Goal: Task Accomplishment & Management: Use online tool/utility

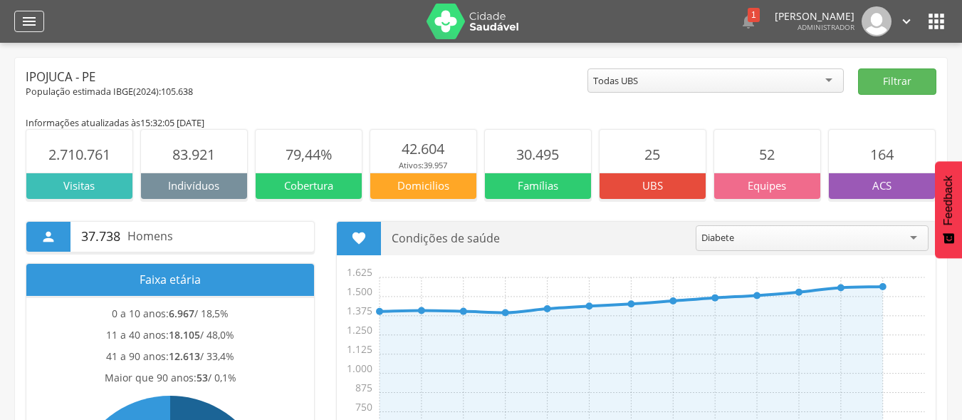
click at [28, 24] on icon "" at bounding box center [29, 21] width 17 height 17
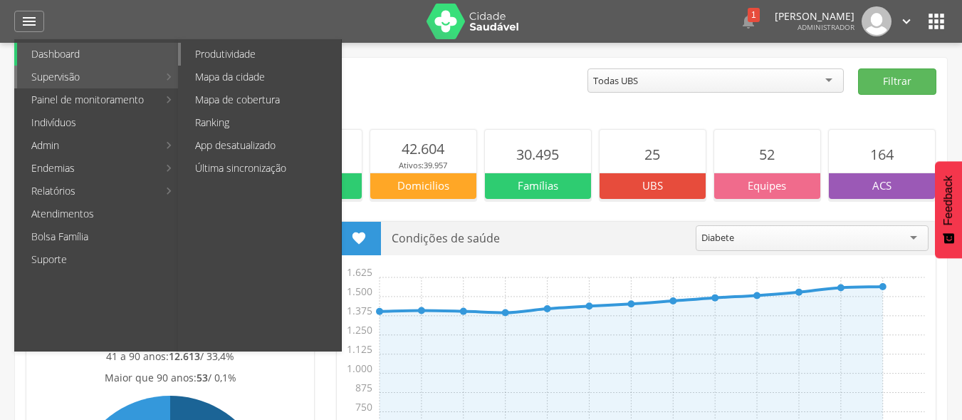
click at [230, 55] on link "Produtividade" at bounding box center [261, 54] width 160 height 23
type input "**********"
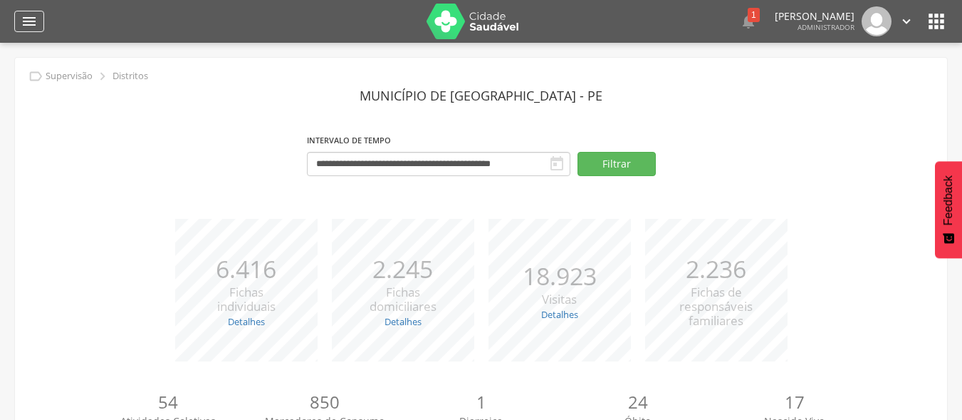
click at [15, 14] on div "" at bounding box center [29, 21] width 30 height 21
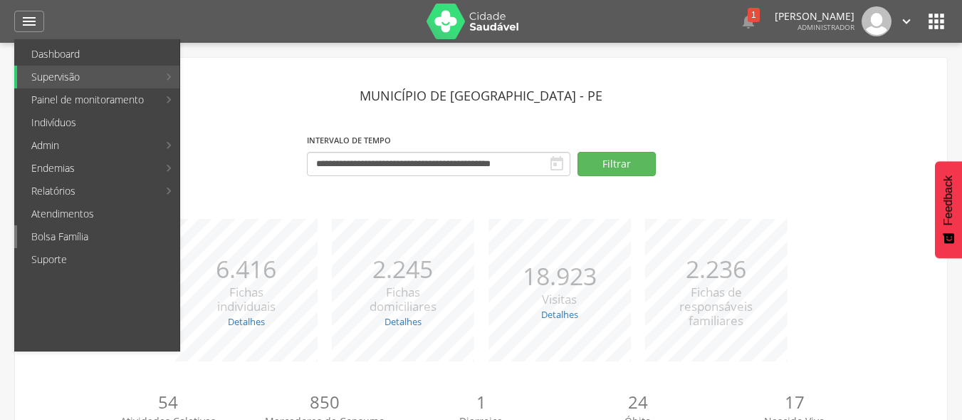
click at [79, 232] on link "Bolsa Família" at bounding box center [98, 236] width 162 height 23
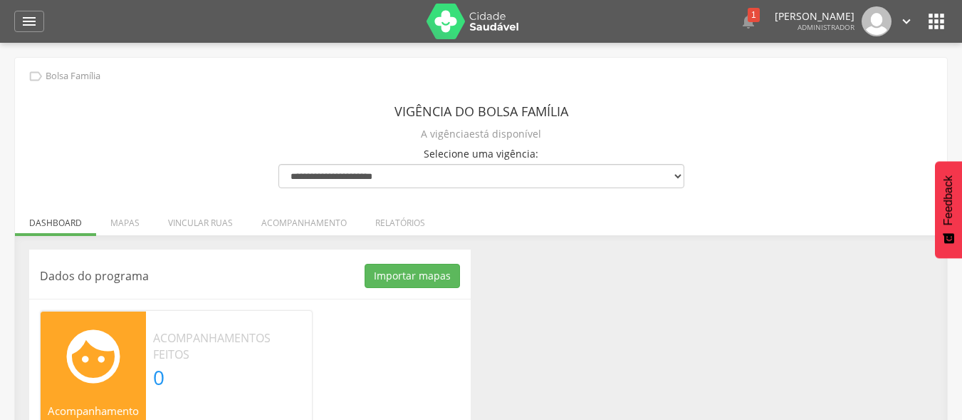
drag, startPoint x: 553, startPoint y: 348, endPoint x: 535, endPoint y: 326, distance: 28.8
click at [553, 348] on div "Dados do programa Importar mapas As ruas do(s) mapa(s) estão sendo processadas.…" at bounding box center [481, 373] width 925 height 249
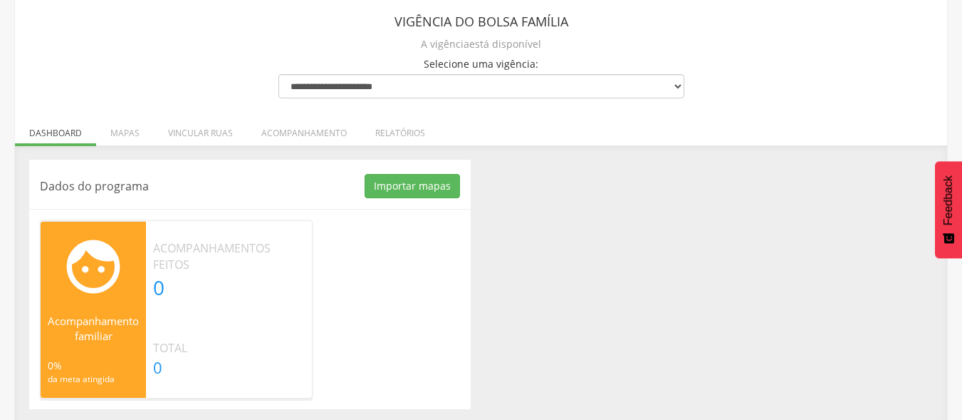
scroll to position [94, 0]
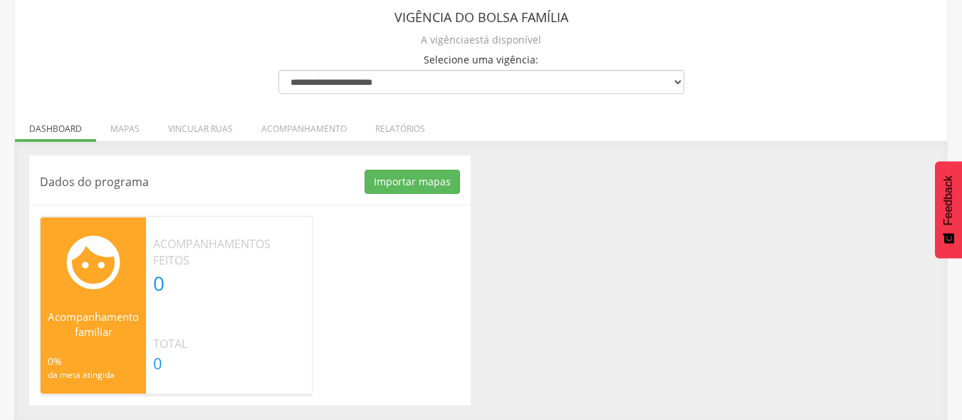
click at [645, 273] on div "Dados do programa Importar mapas As ruas do(s) mapa(s) estão sendo processadas.…" at bounding box center [481, 279] width 925 height 249
click at [422, 182] on button "Importar mapas" at bounding box center [412, 182] width 95 height 24
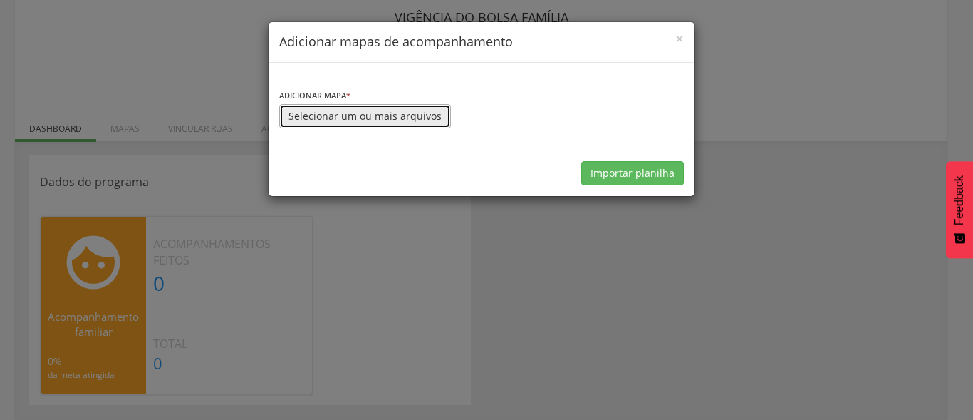
click at [394, 120] on button "Selecionar um ou mais arquivos" at bounding box center [365, 116] width 172 height 24
click at [596, 257] on div "× Adicionar mapas de acompanhamento Adicionar mapa * Selecionar um ou mais arqu…" at bounding box center [486, 210] width 973 height 420
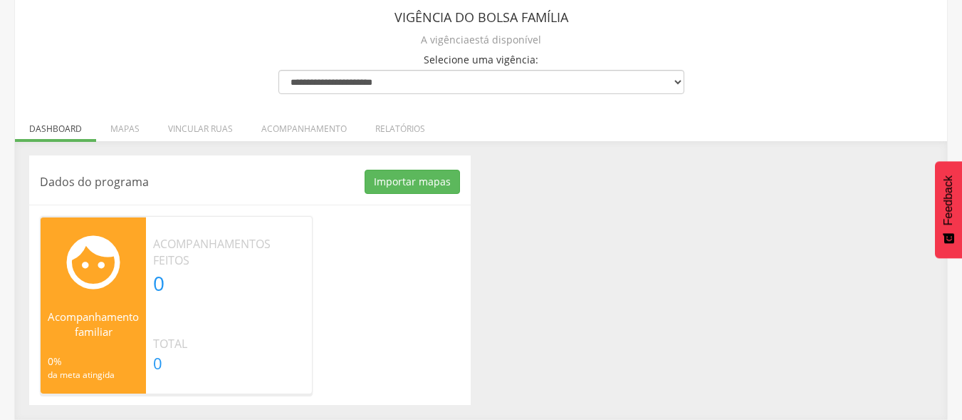
click at [598, 257] on div "Dados do programa Importar mapas As ruas do(s) mapa(s) estão sendo processadas.…" at bounding box center [481, 279] width 925 height 249
click at [560, 200] on div "Dados do programa Importar mapas As ruas do(s) mapa(s) estão sendo processadas.…" at bounding box center [481, 279] width 925 height 249
click at [390, 182] on button "Importar mapas" at bounding box center [412, 182] width 95 height 24
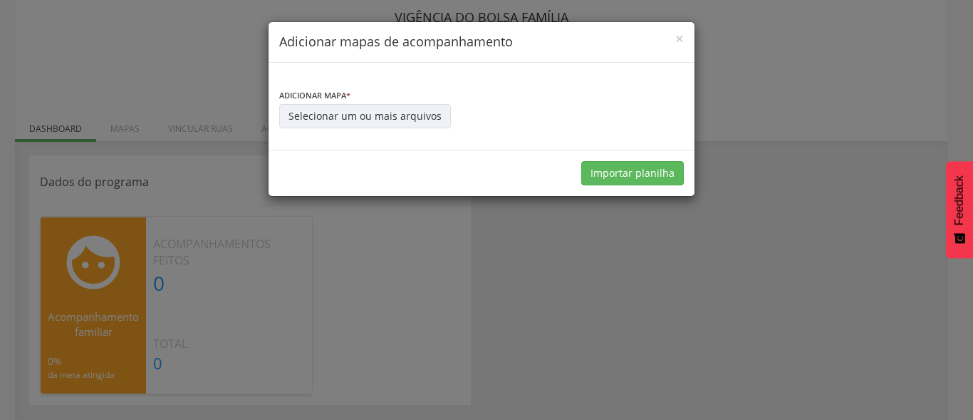
click at [544, 232] on div "× Adicionar mapas de acompanhamento Adicionar mapa * Selecionar um ou mais arqu…" at bounding box center [486, 210] width 973 height 420
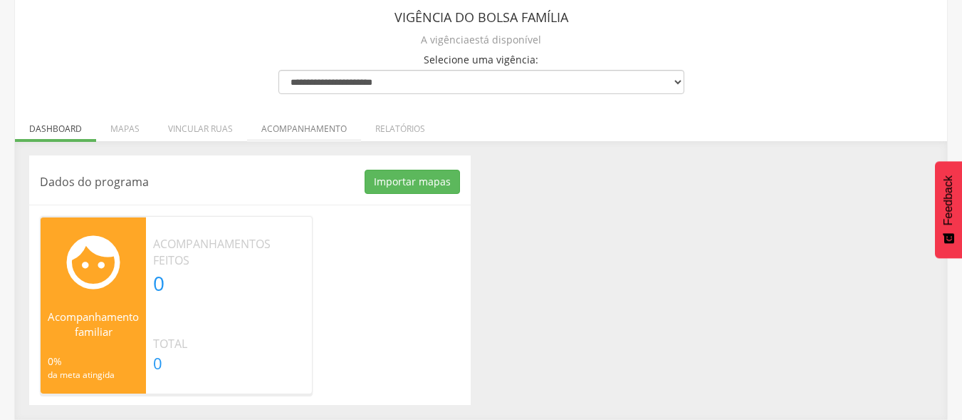
click at [313, 132] on li "Acompanhamento" at bounding box center [304, 124] width 114 height 33
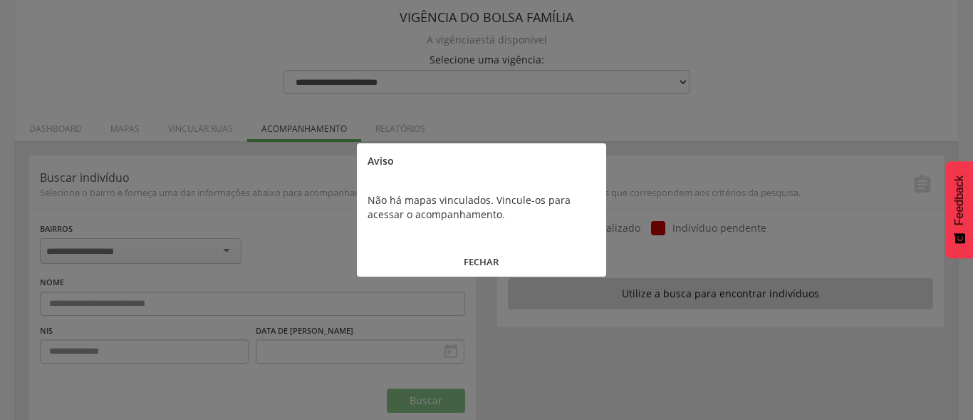
click at [46, 129] on div at bounding box center [486, 210] width 973 height 420
click at [487, 264] on button "FECHAR" at bounding box center [481, 261] width 249 height 31
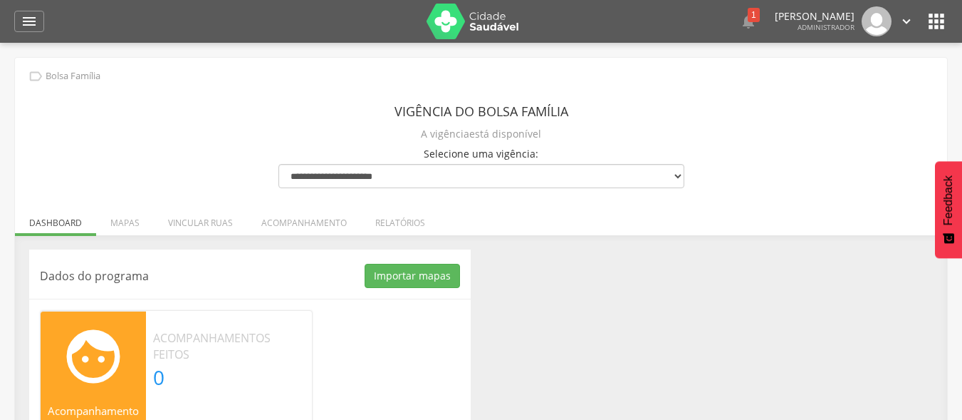
click at [48, 219] on ul "Dashboard Mapas Vincular ruas Acompanhamento Relatórios" at bounding box center [481, 223] width 932 height 12
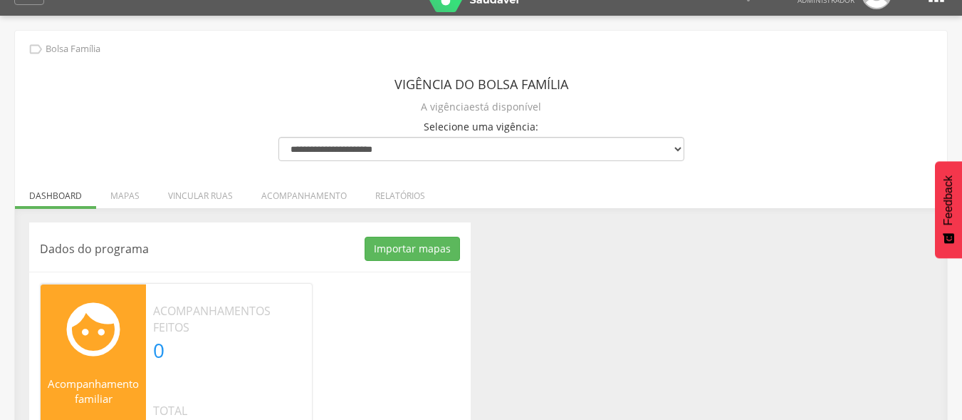
click at [594, 339] on div "Dados do programa Importar mapas As ruas do(s) mapa(s) estão sendo processadas.…" at bounding box center [481, 346] width 925 height 249
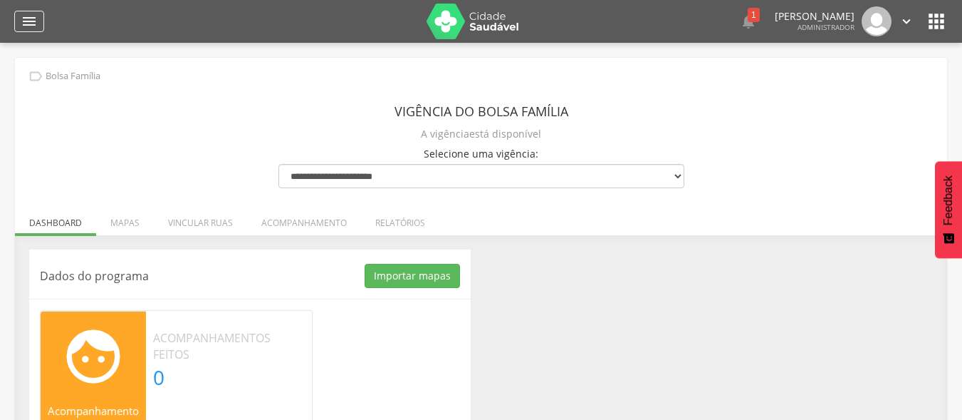
click at [21, 15] on icon "" at bounding box center [29, 21] width 17 height 17
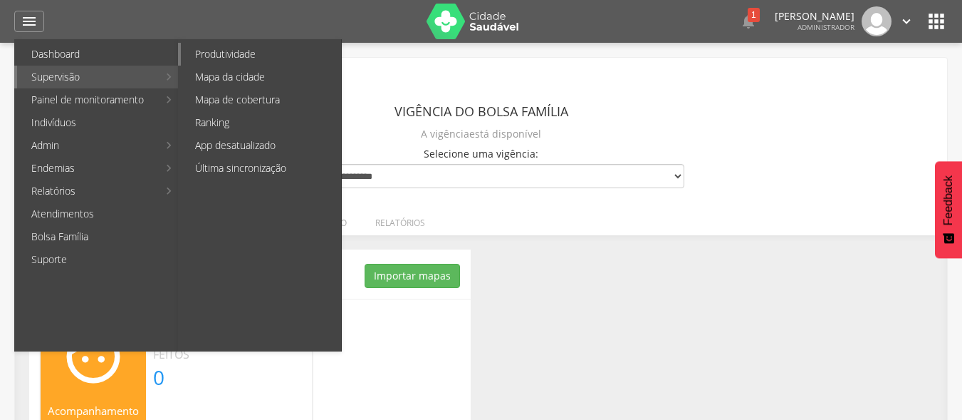
click at [229, 54] on link "Produtividade" at bounding box center [261, 54] width 160 height 23
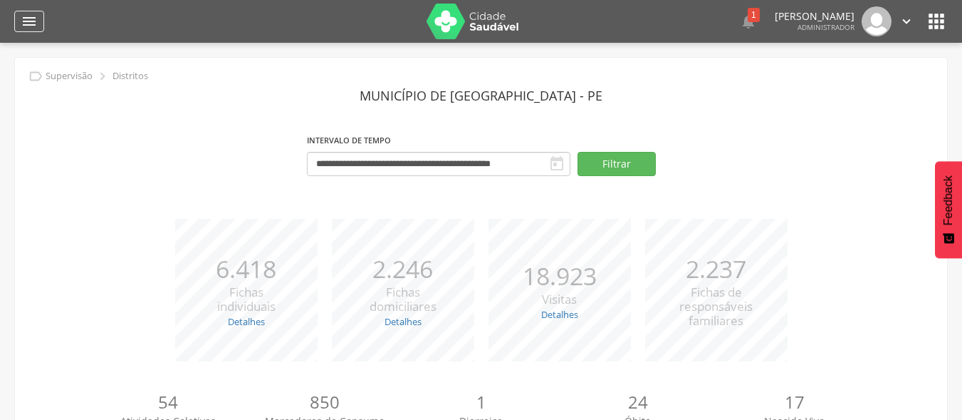
click at [34, 15] on icon "" at bounding box center [29, 21] width 17 height 17
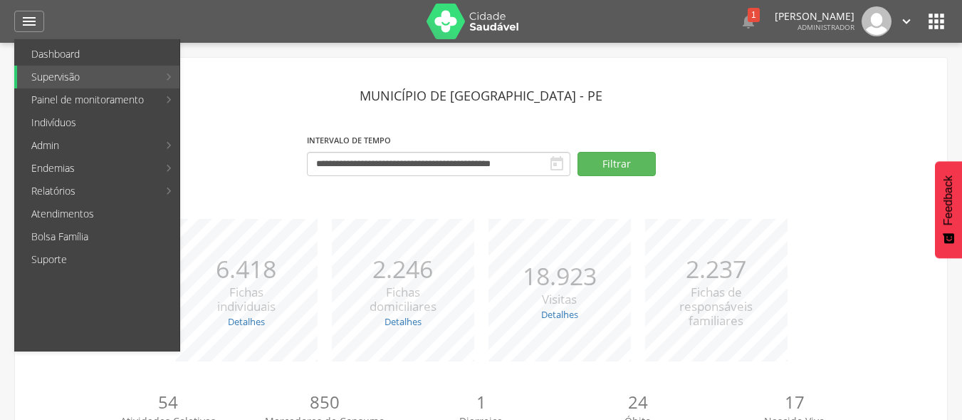
click at [765, 100] on header "Município de [GEOGRAPHIC_DATA] - PE" at bounding box center [481, 96] width 911 height 26
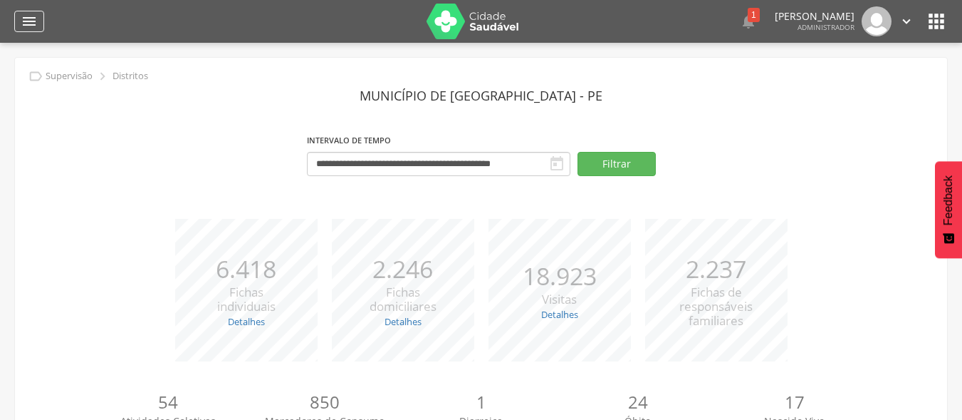
click at [31, 22] on icon "" at bounding box center [29, 21] width 17 height 17
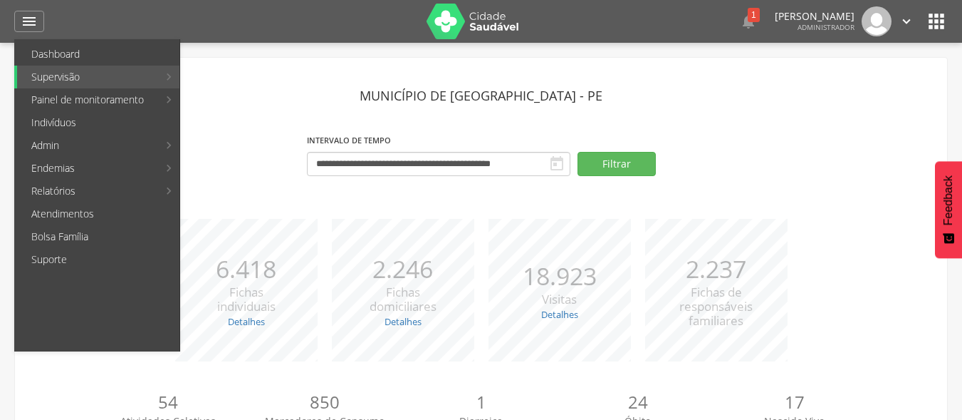
click at [602, 55] on div " Supervisão  Distritos  Ubs adicionar ubs  Coordenador: - Ipojuca / PE Inte…" at bounding box center [481, 253] width 962 height 420
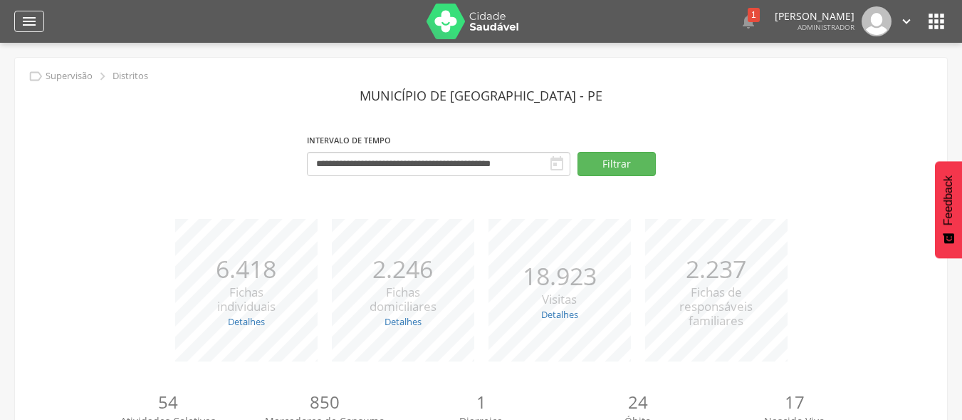
click at [33, 21] on icon "" at bounding box center [29, 21] width 17 height 17
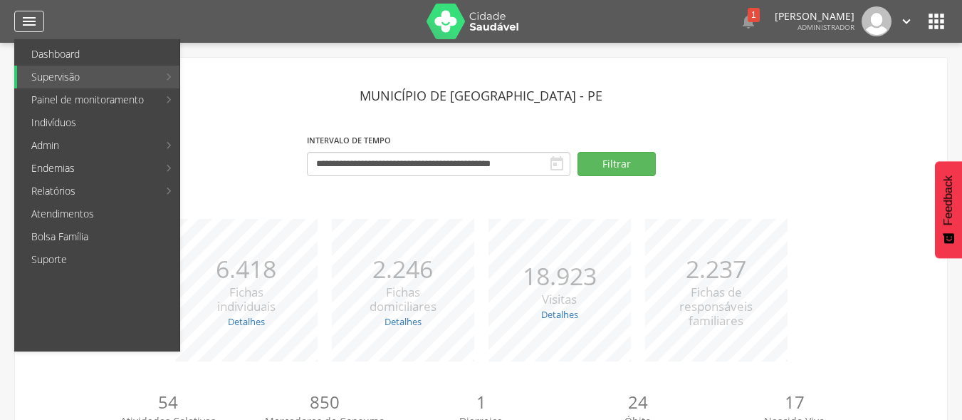
click at [30, 22] on icon "" at bounding box center [29, 21] width 17 height 17
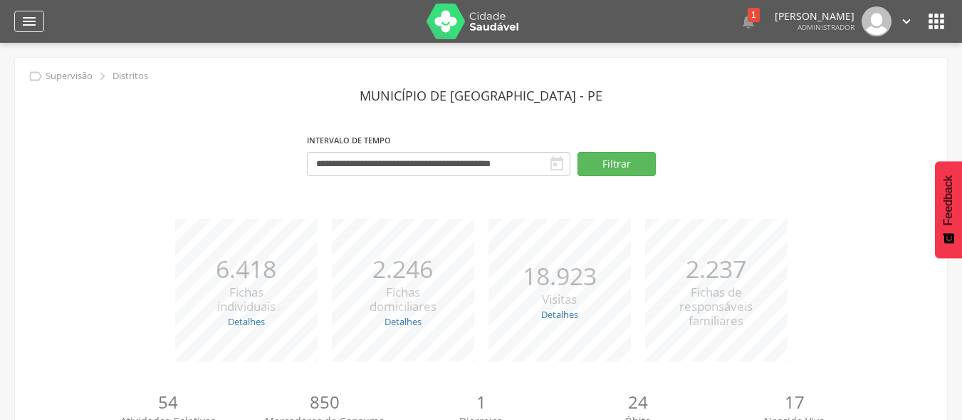
click at [24, 23] on icon "" at bounding box center [29, 21] width 17 height 17
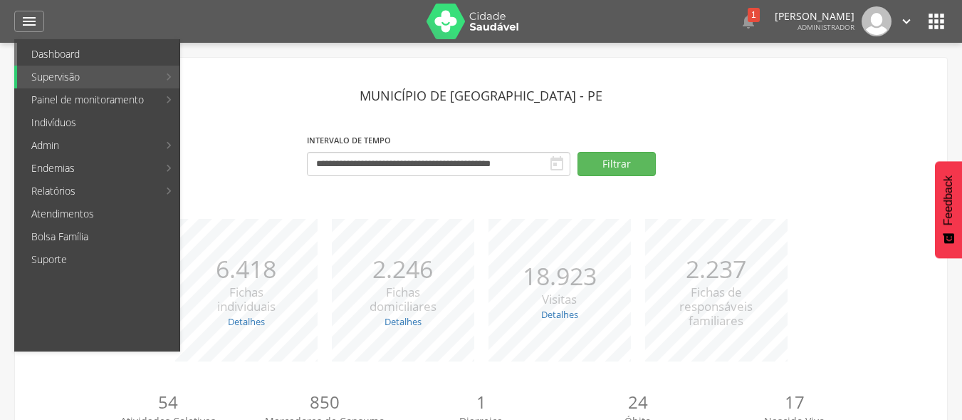
click at [47, 48] on link "Dashboard" at bounding box center [98, 54] width 162 height 23
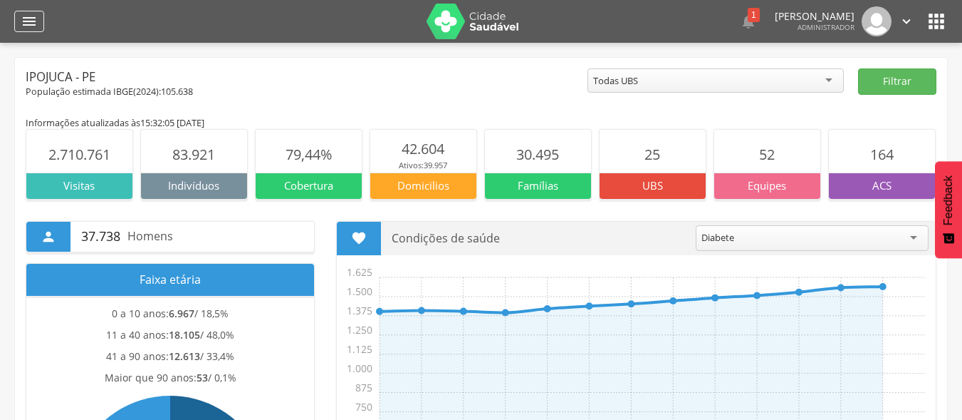
click at [38, 27] on div "" at bounding box center [29, 21] width 30 height 21
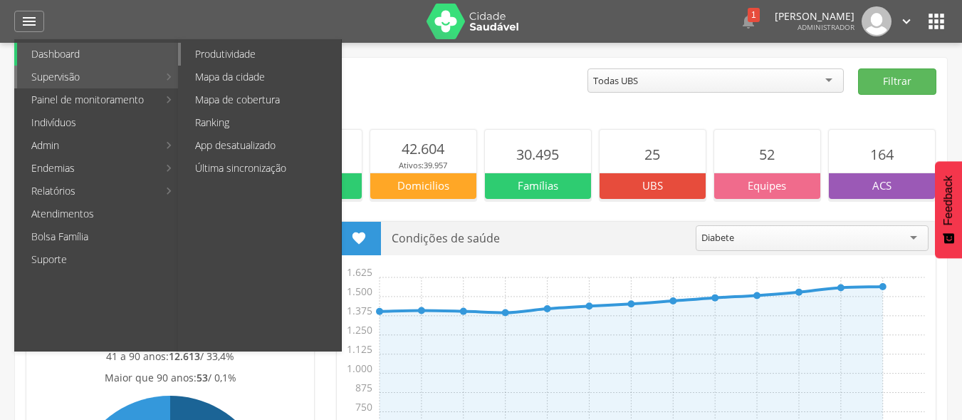
click at [230, 59] on link "Produtividade" at bounding box center [261, 54] width 160 height 23
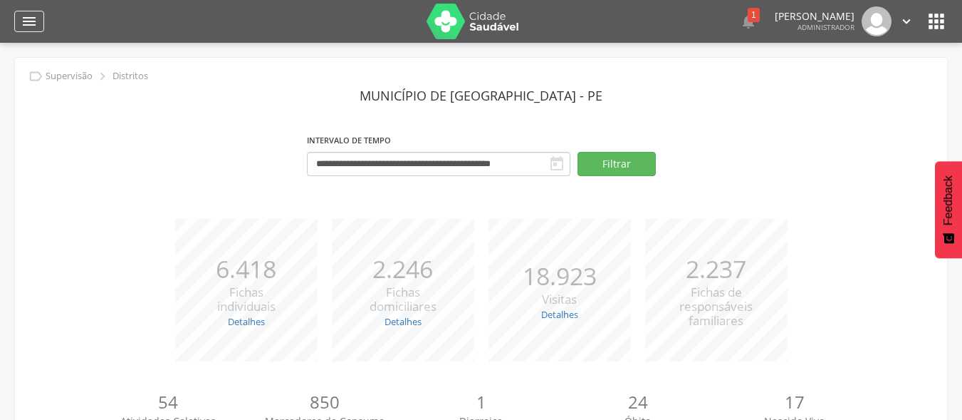
click at [30, 19] on icon "" at bounding box center [29, 21] width 17 height 17
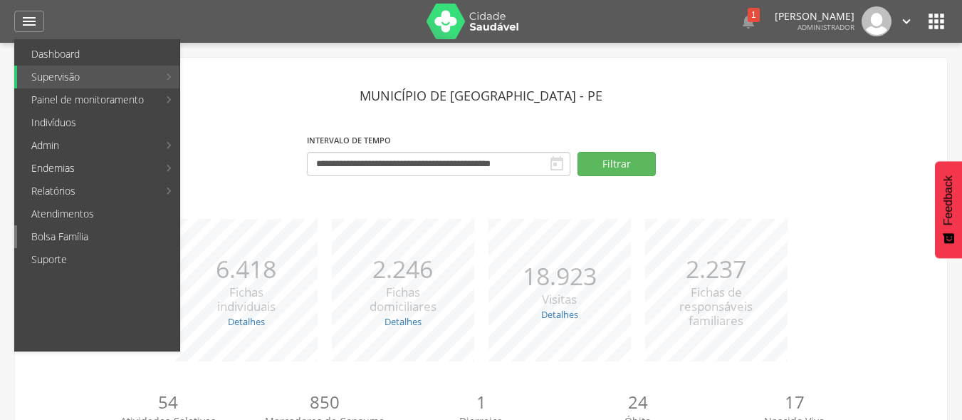
click at [78, 236] on link "Bolsa Família" at bounding box center [98, 236] width 162 height 23
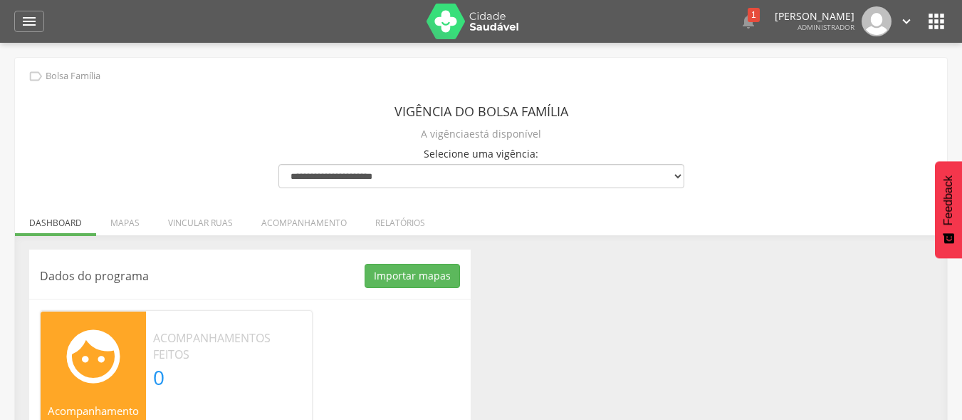
click at [650, 302] on div "Dados do programa Importar mapas As ruas do(s) mapa(s) estão sendo processadas.…" at bounding box center [481, 373] width 925 height 249
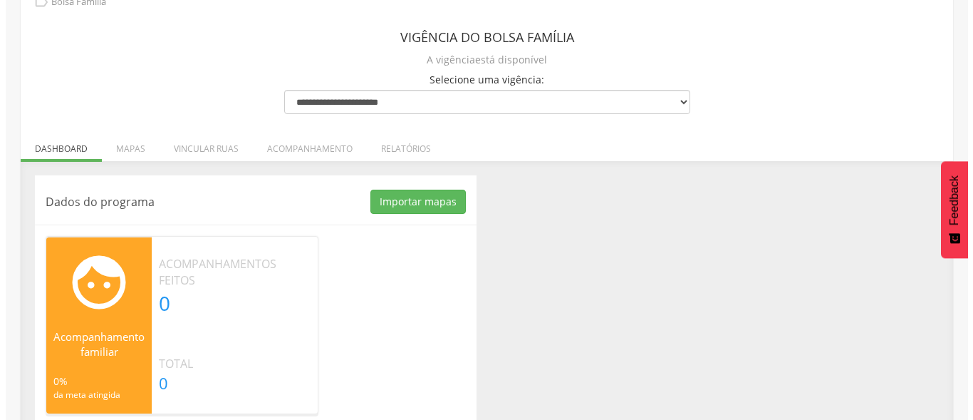
scroll to position [94, 0]
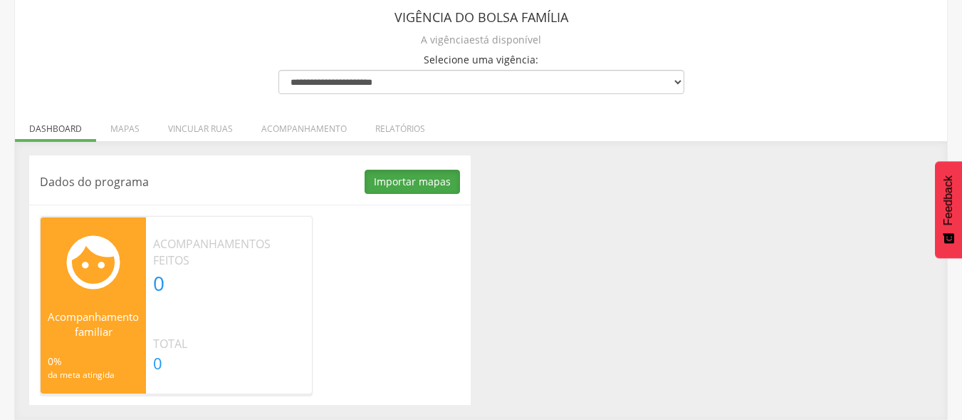
click at [406, 184] on button "Importar mapas" at bounding box center [412, 182] width 95 height 24
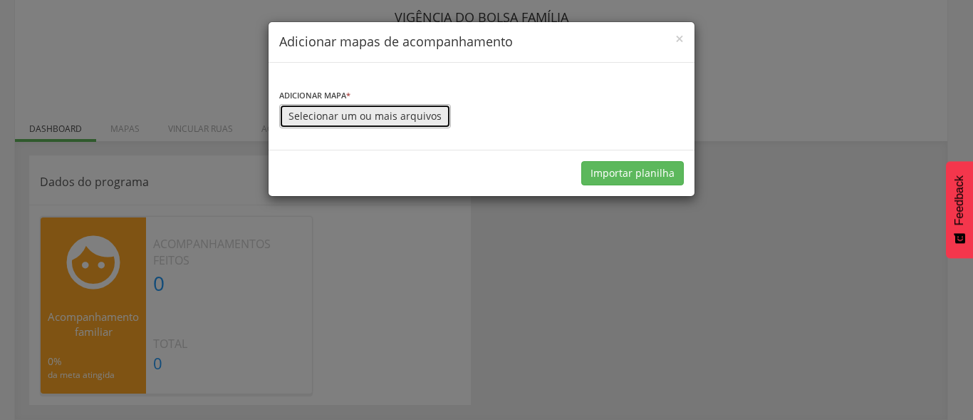
click at [337, 119] on button "Selecionar um ou mais arquivos" at bounding box center [365, 116] width 172 height 24
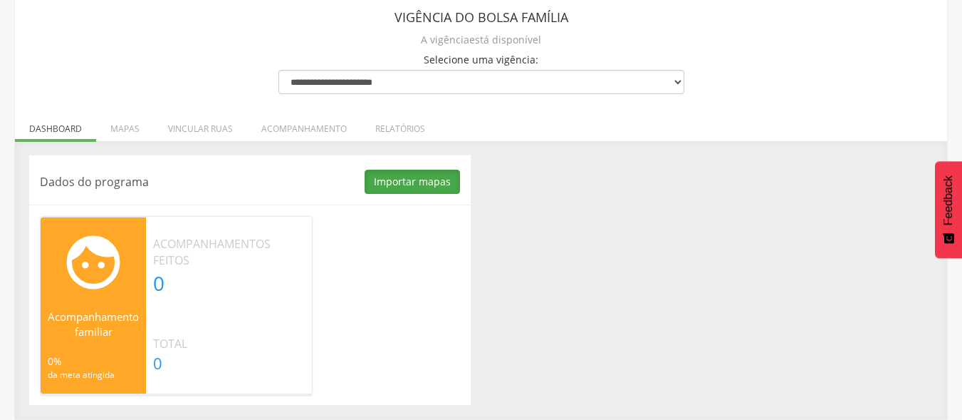
click at [400, 176] on button "Importar mapas" at bounding box center [412, 182] width 95 height 24
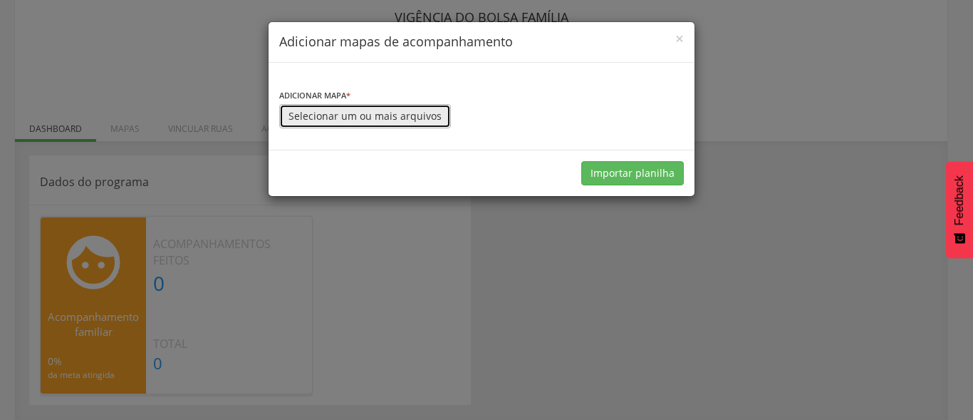
click at [350, 120] on button "Selecionar um ou mais arquivos" at bounding box center [365, 116] width 172 height 24
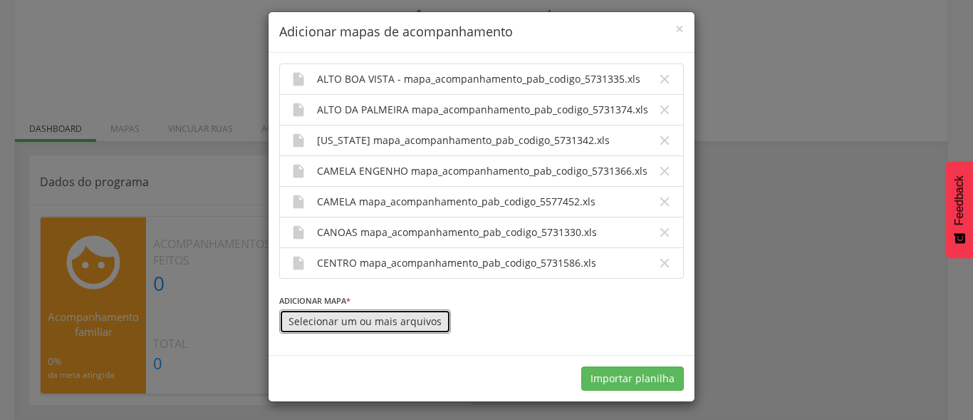
scroll to position [14, 0]
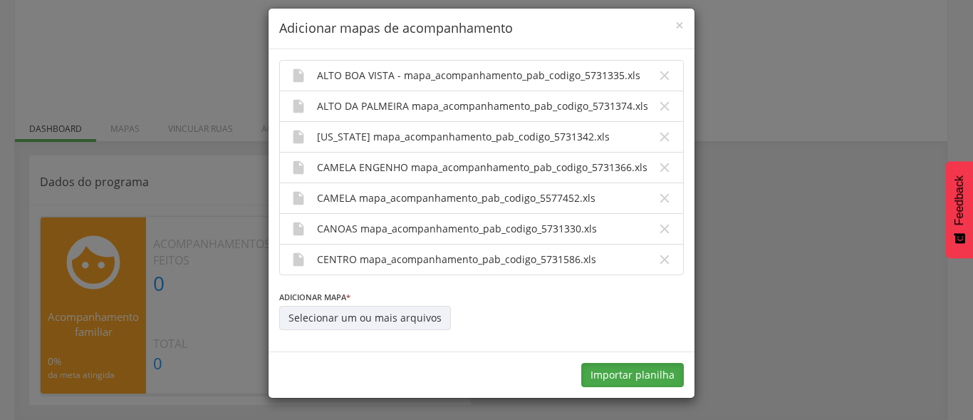
click at [633, 375] on button "Importar planilha" at bounding box center [632, 375] width 103 height 24
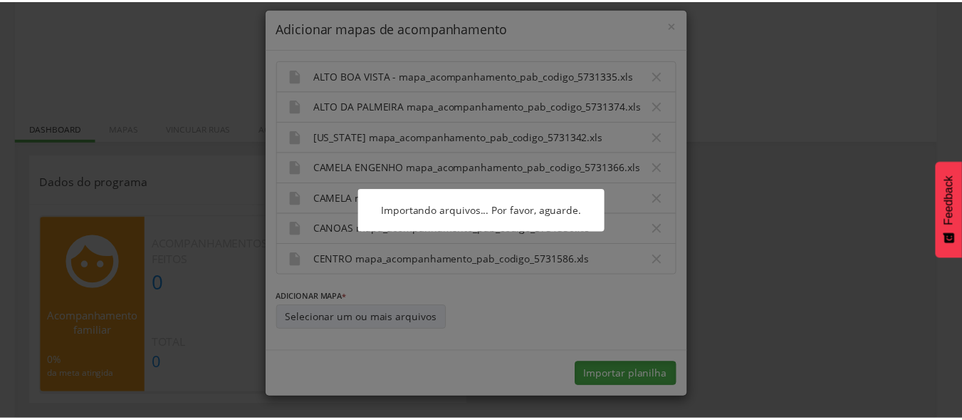
scroll to position [0, 0]
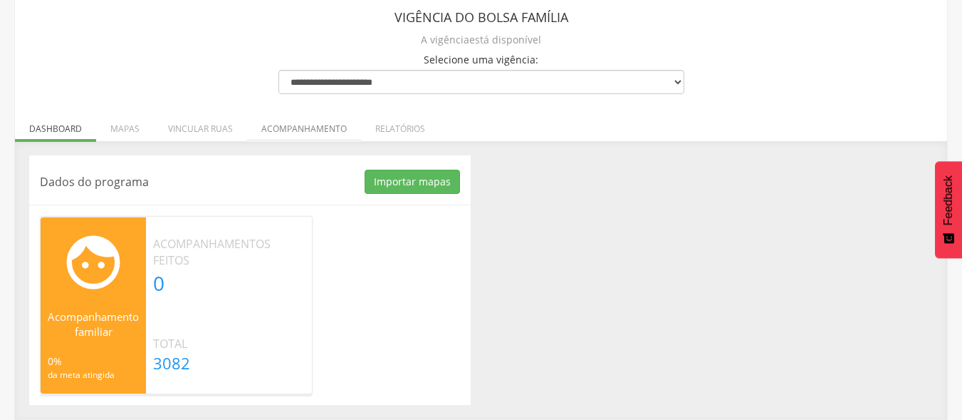
click at [291, 129] on li "Acompanhamento" at bounding box center [304, 124] width 114 height 33
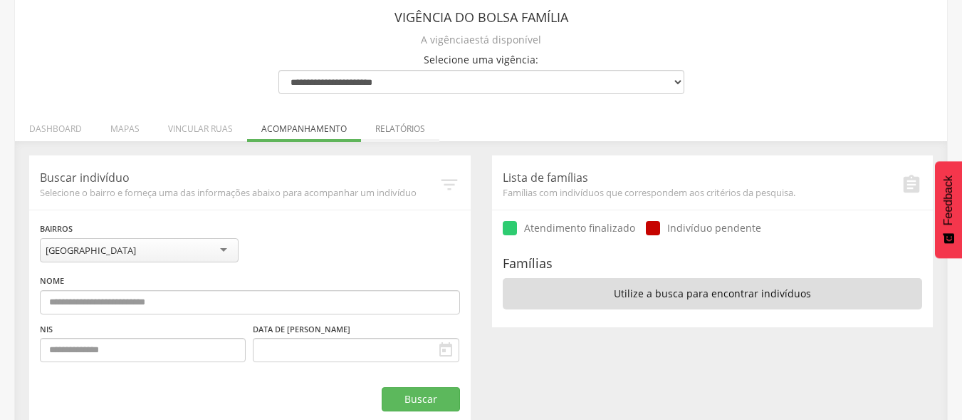
click at [367, 129] on li "Relatórios" at bounding box center [400, 124] width 78 height 33
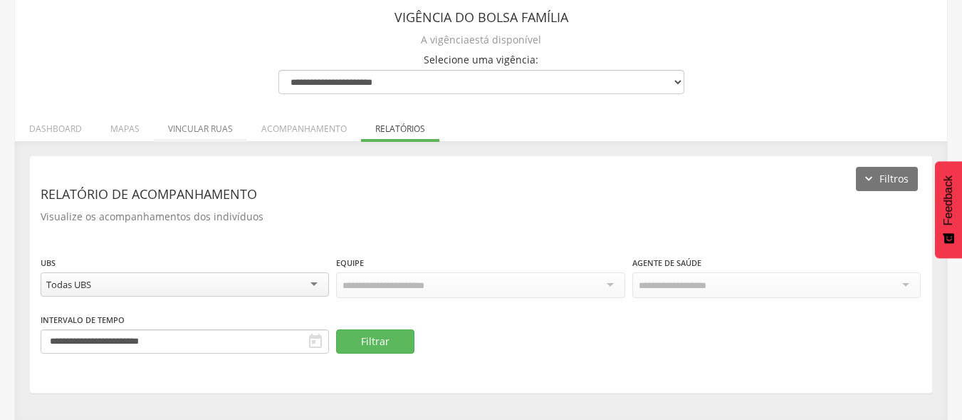
click at [197, 138] on li "Vincular ruas" at bounding box center [200, 124] width 93 height 33
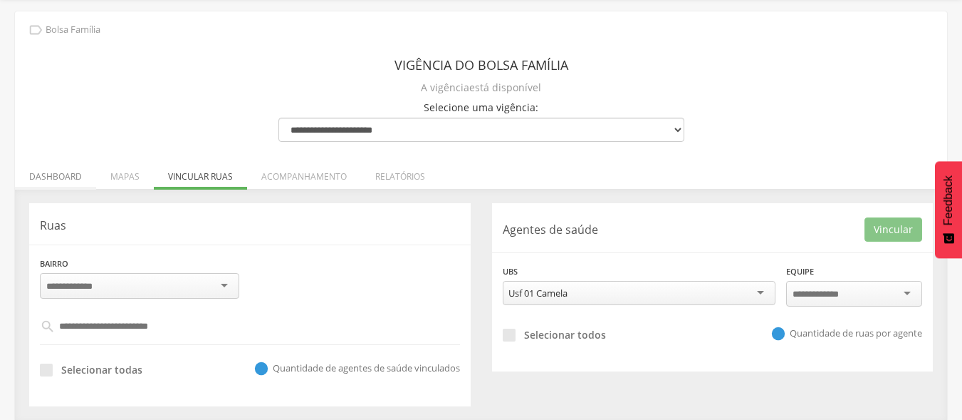
scroll to position [94, 0]
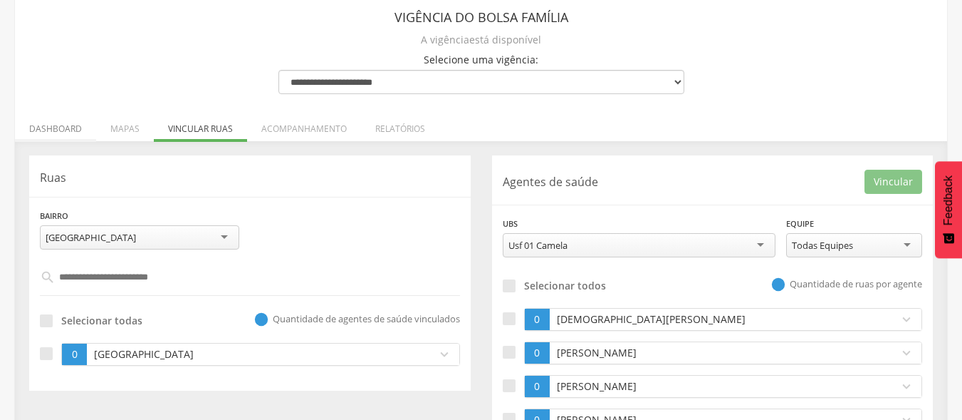
click at [46, 130] on li "Dashboard" at bounding box center [55, 124] width 81 height 33
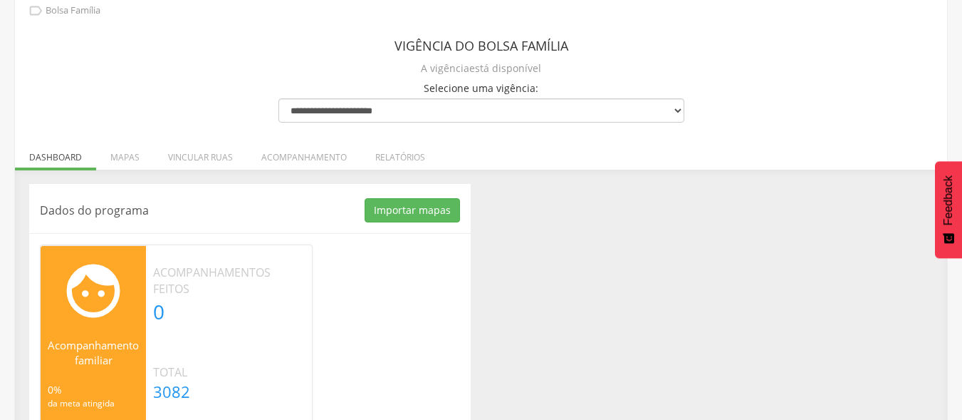
click at [680, 207] on div "Dados do programa Importar mapas As ruas do(s) mapa(s) estão sendo processadas.…" at bounding box center [481, 308] width 925 height 249
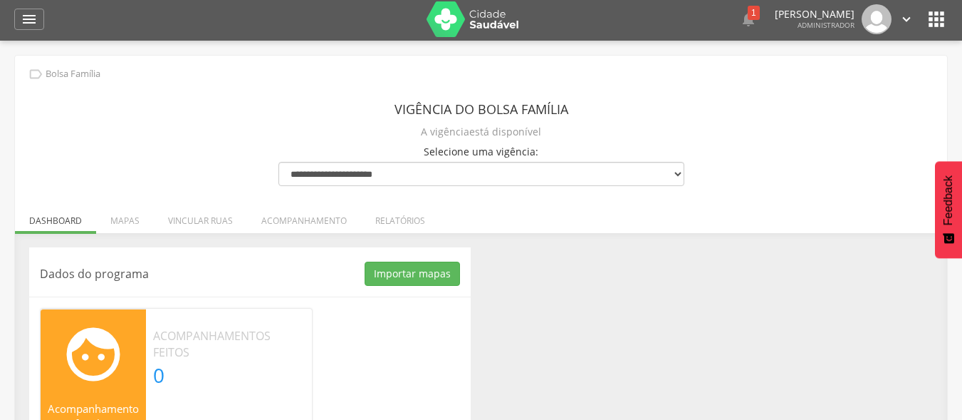
scroll to position [0, 0]
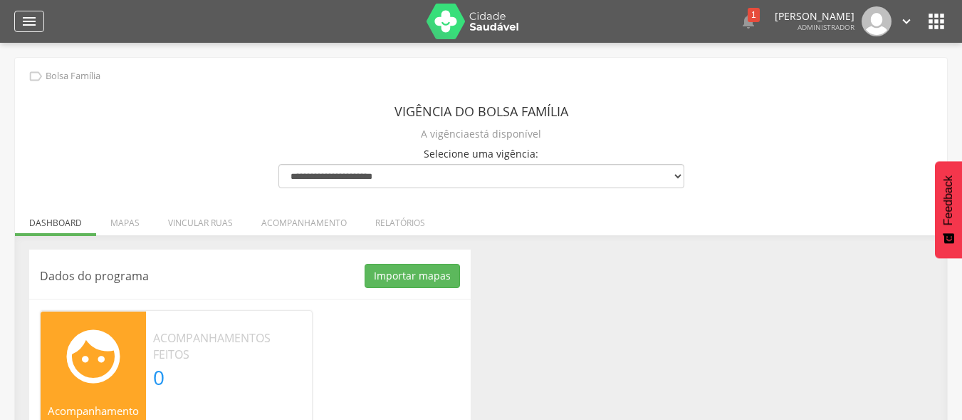
click at [30, 26] on icon "" at bounding box center [29, 21] width 17 height 17
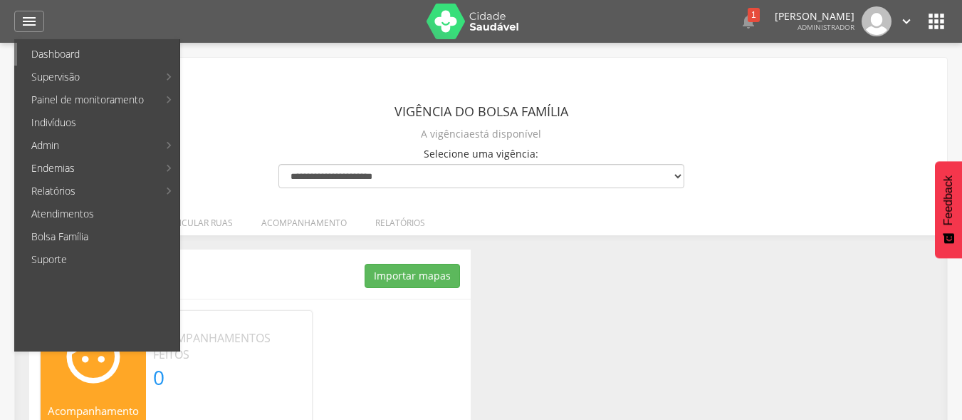
click at [58, 54] on link "Dashboard" at bounding box center [98, 54] width 162 height 23
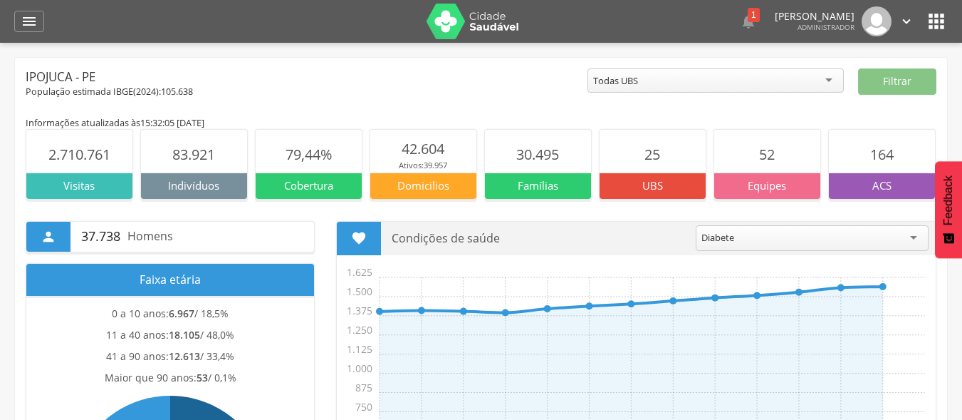
click at [26, 32] on div " Dashboard Supervisão Produtividade Mapa da cidade Mapa de cobertura Ranking A…" at bounding box center [481, 21] width 934 height 43
click at [19, 11] on div "" at bounding box center [29, 21] width 30 height 21
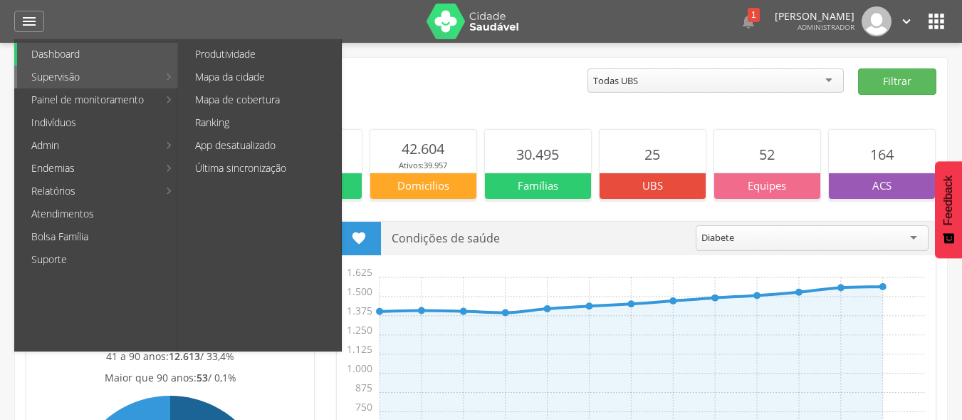
click at [55, 79] on link "Supervisão" at bounding box center [87, 77] width 141 height 23
click at [234, 43] on link "Produtividade" at bounding box center [261, 54] width 160 height 23
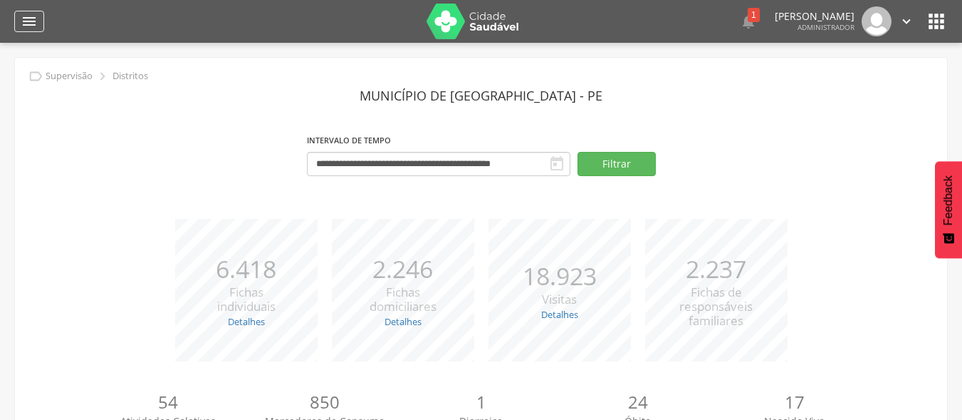
click at [28, 21] on icon "" at bounding box center [29, 21] width 17 height 17
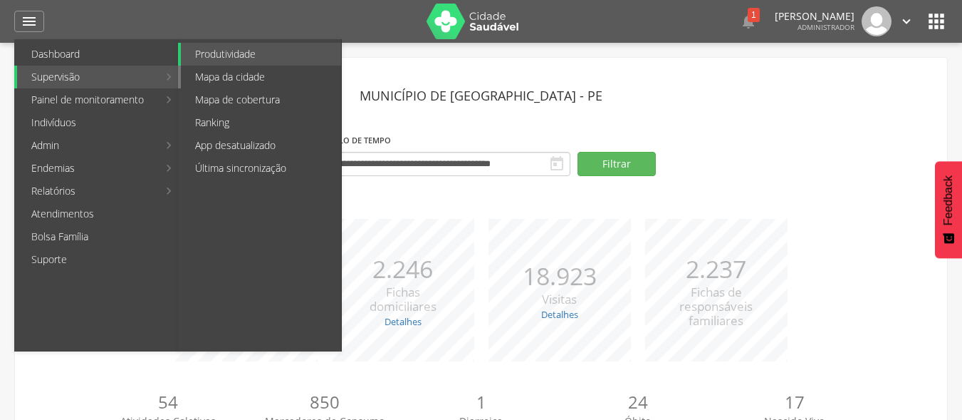
click at [242, 70] on link "Mapa da cidade" at bounding box center [261, 77] width 160 height 23
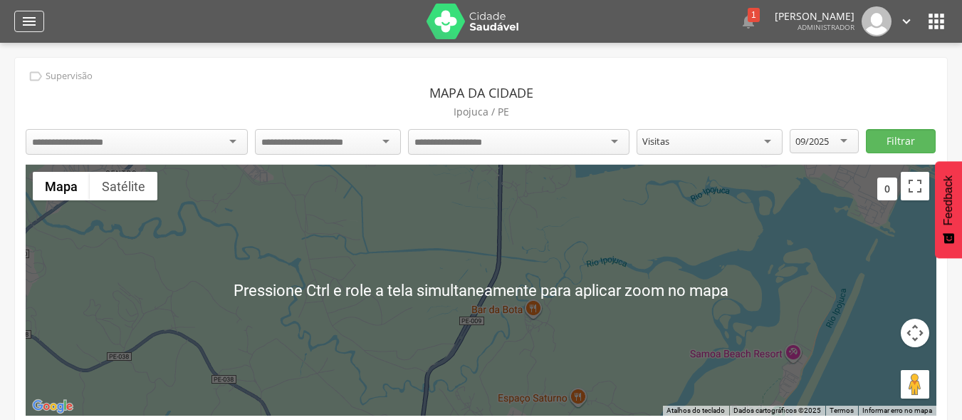
click at [30, 21] on icon "" at bounding box center [29, 21] width 17 height 17
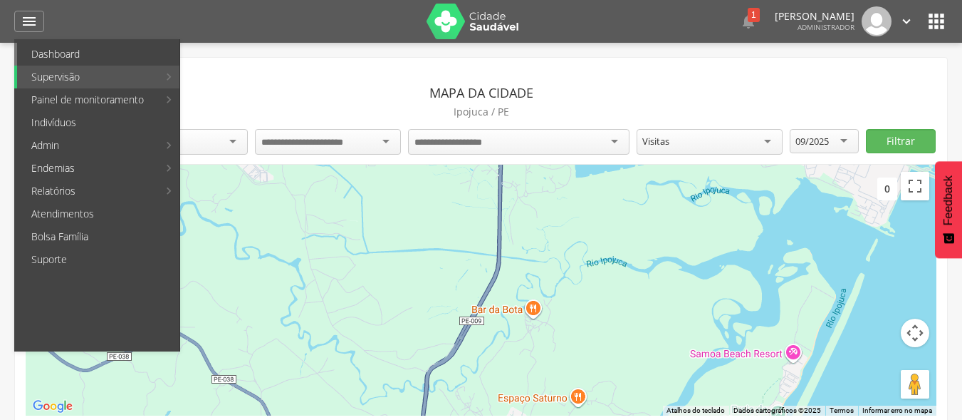
click at [58, 55] on link "Dashboard" at bounding box center [98, 54] width 162 height 23
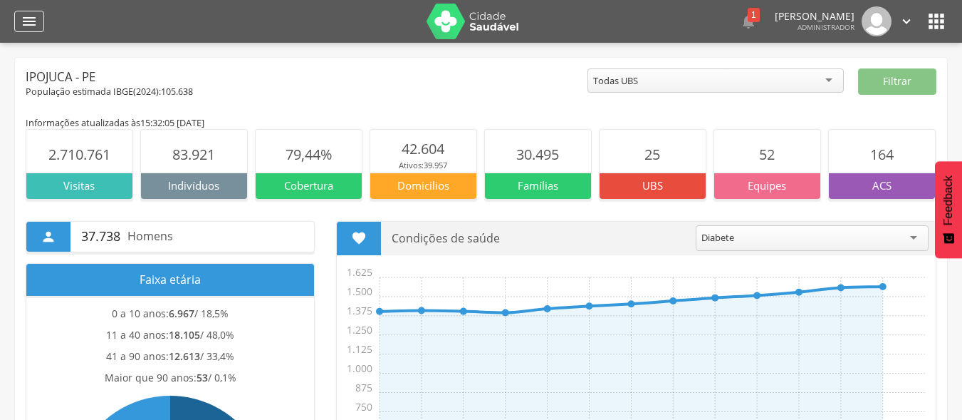
click at [28, 20] on icon "" at bounding box center [29, 21] width 17 height 17
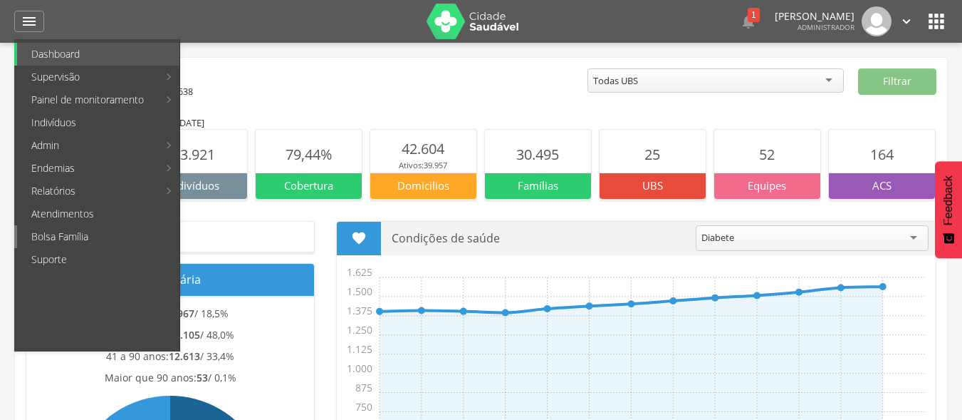
click at [79, 234] on link "Bolsa Família" at bounding box center [98, 236] width 162 height 23
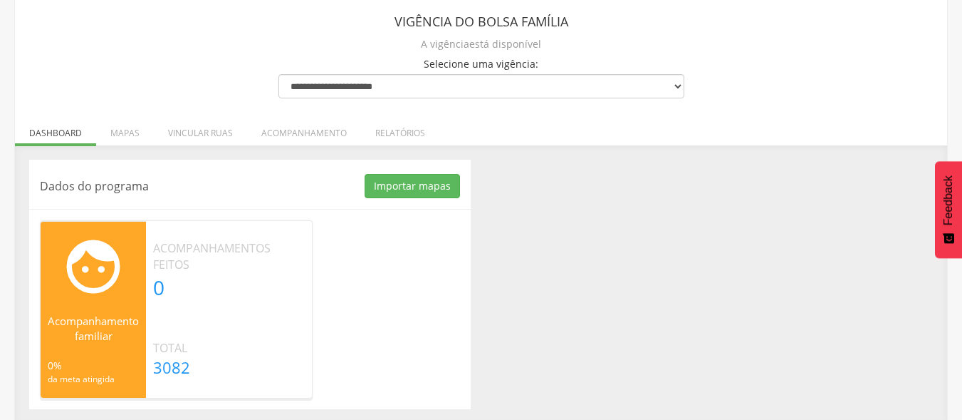
scroll to position [94, 0]
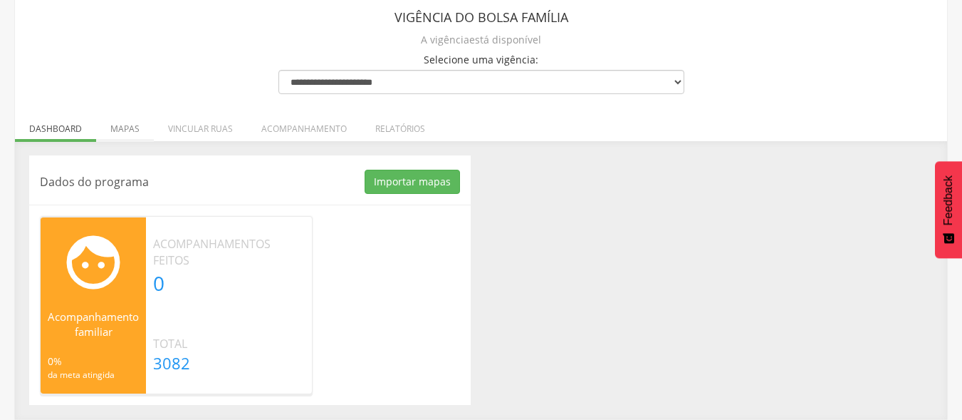
click at [128, 121] on li "Mapas" at bounding box center [125, 124] width 58 height 33
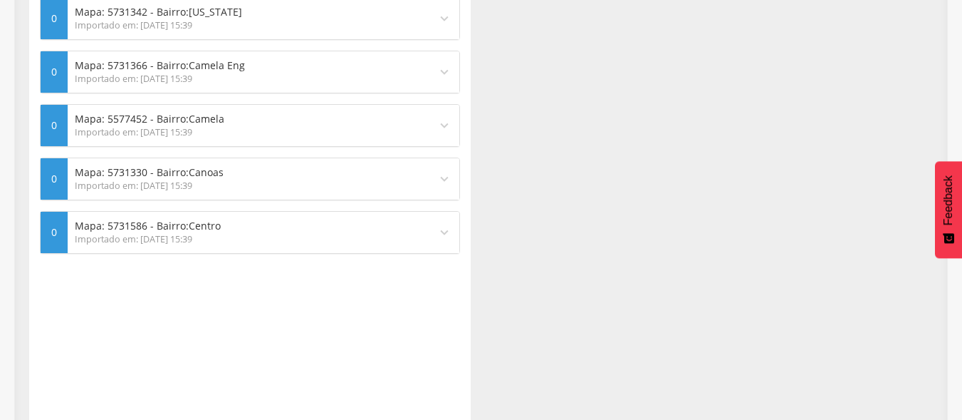
scroll to position [344, 0]
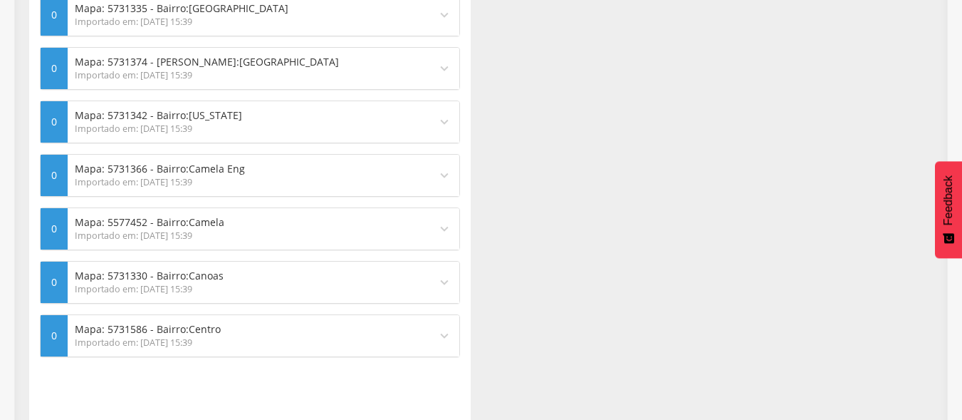
click at [566, 35] on div "Mapas de acompanhamento Gerencie os mapas e vincule às unidades de saúde  Unid…" at bounding box center [481, 261] width 925 height 713
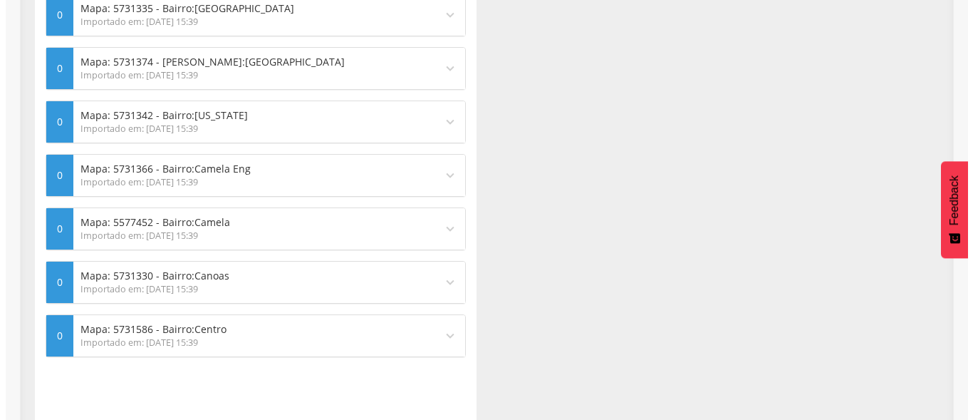
scroll to position [0, 0]
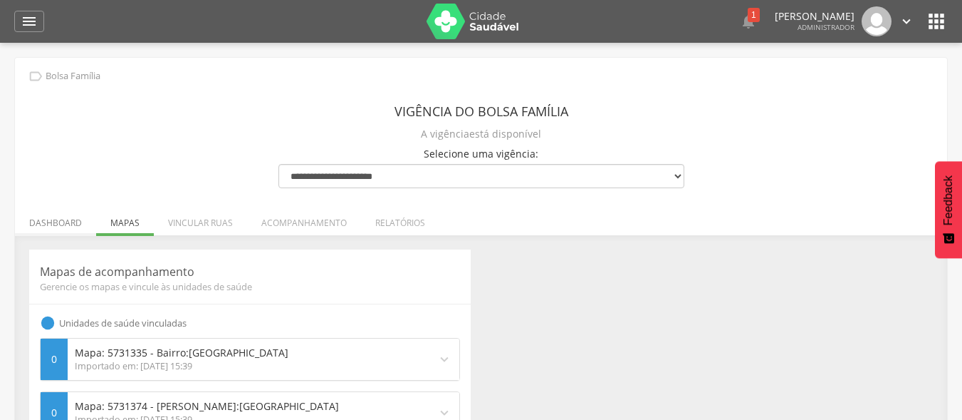
click at [58, 218] on li "Dashboard" at bounding box center [55, 218] width 81 height 33
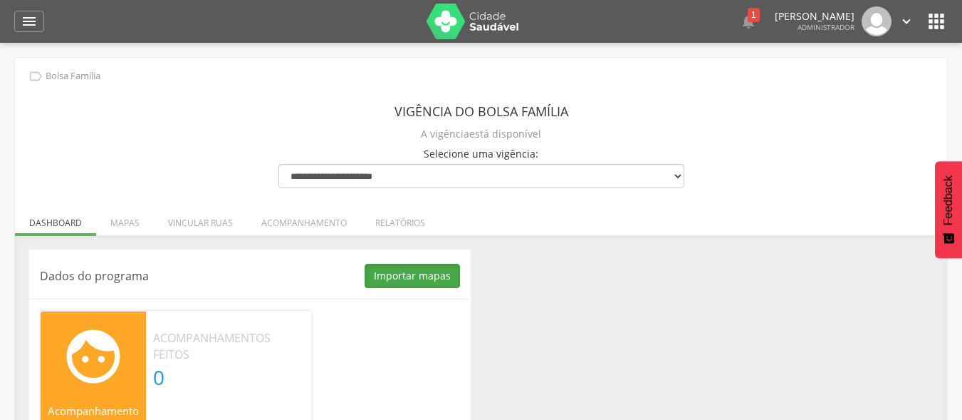
click at [402, 273] on button "Importar mapas" at bounding box center [412, 276] width 95 height 24
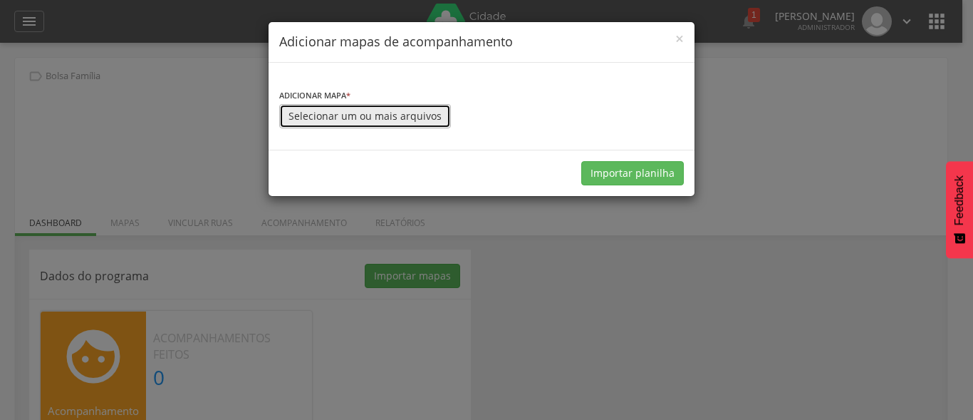
click at [414, 115] on button "Selecionar um ou mais arquivos" at bounding box center [365, 116] width 172 height 24
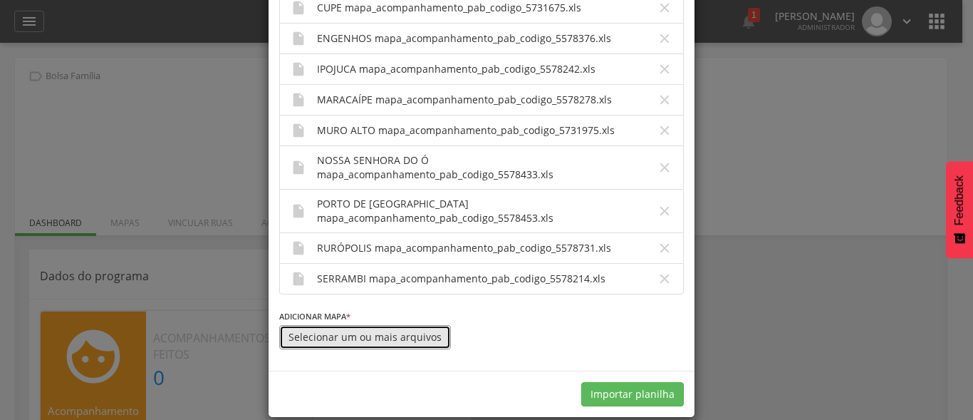
scroll to position [88, 0]
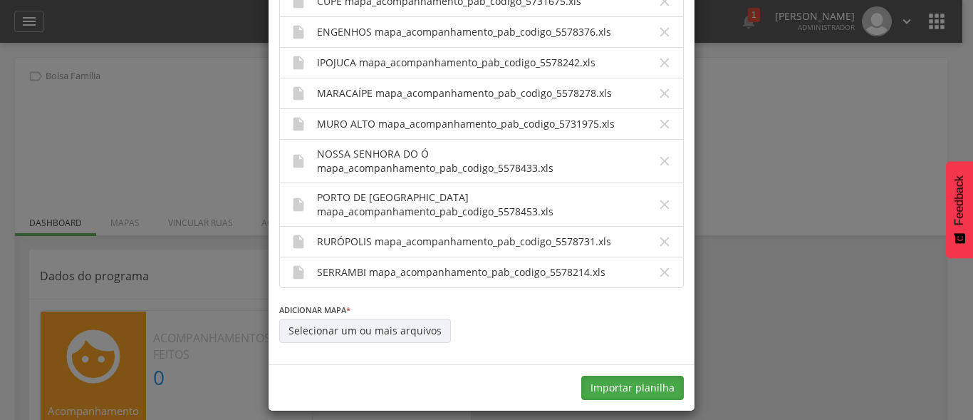
click at [618, 375] on button "Importar planilha" at bounding box center [632, 387] width 103 height 24
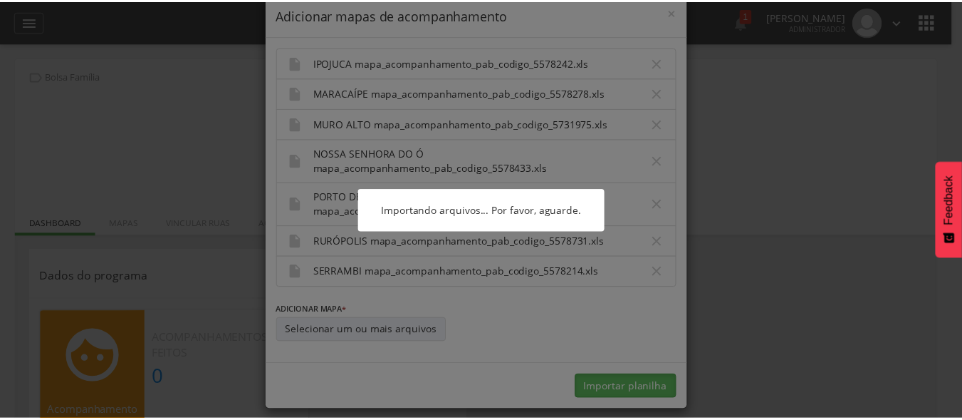
scroll to position [0, 0]
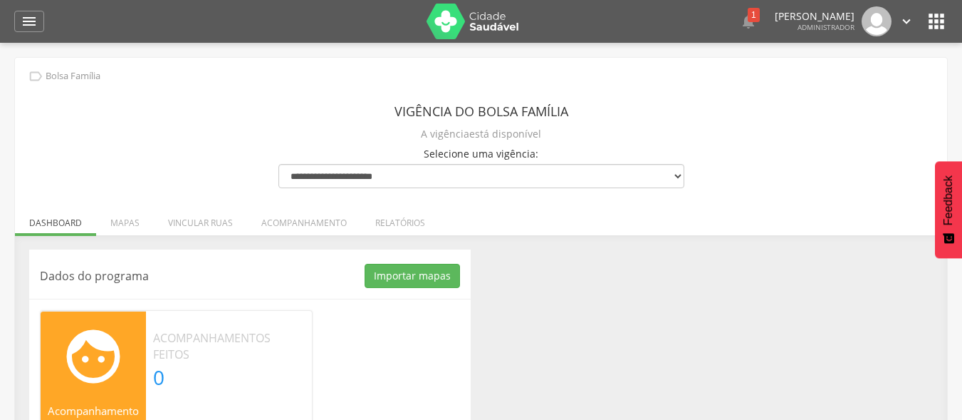
drag, startPoint x: 131, startPoint y: 219, endPoint x: 126, endPoint y: 199, distance: 21.3
click at [128, 217] on li "Mapas" at bounding box center [125, 218] width 58 height 33
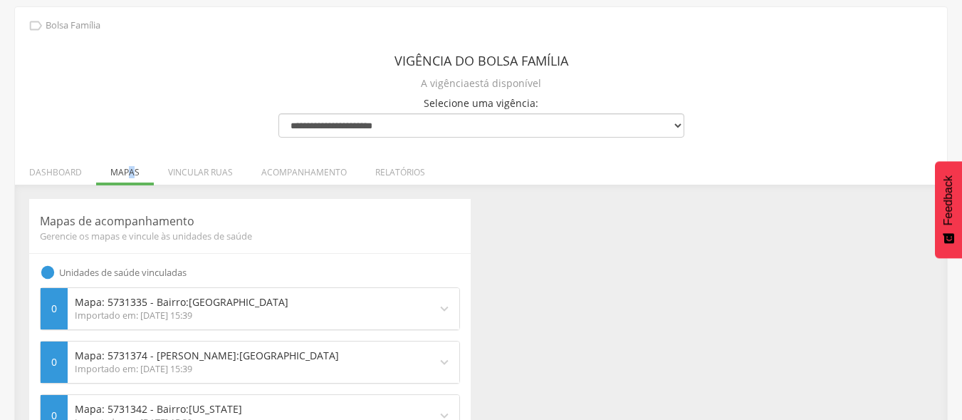
scroll to position [71, 0]
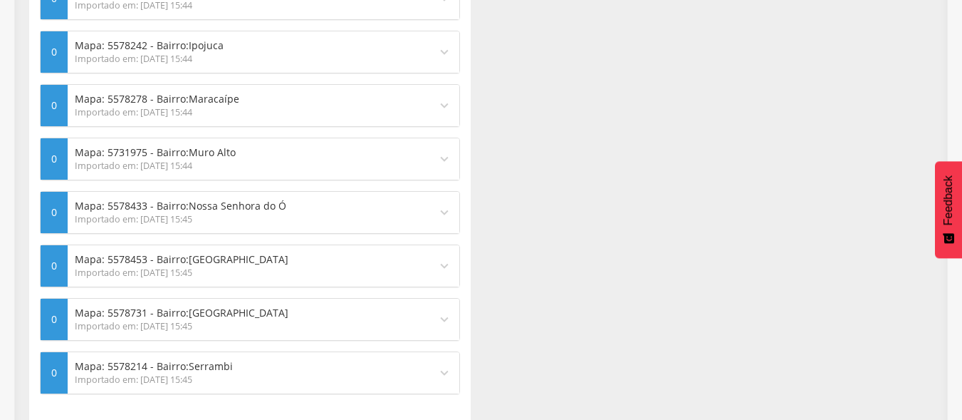
scroll to position [784, 0]
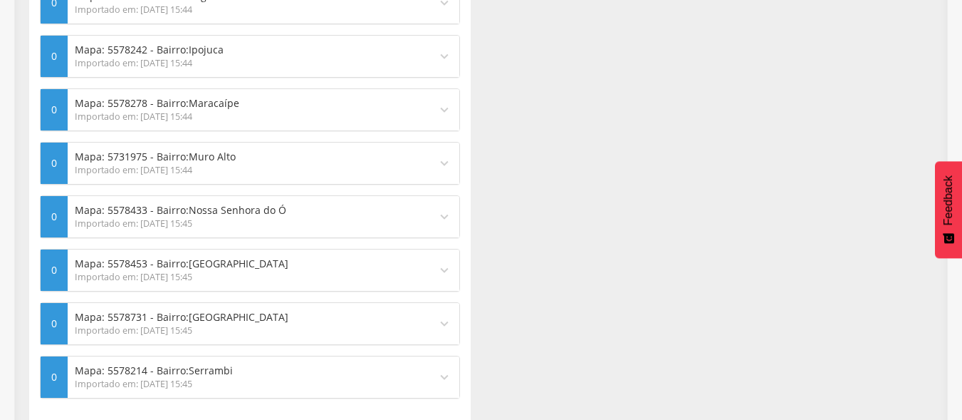
click at [214, 263] on span "[GEOGRAPHIC_DATA]" at bounding box center [239, 263] width 100 height 14
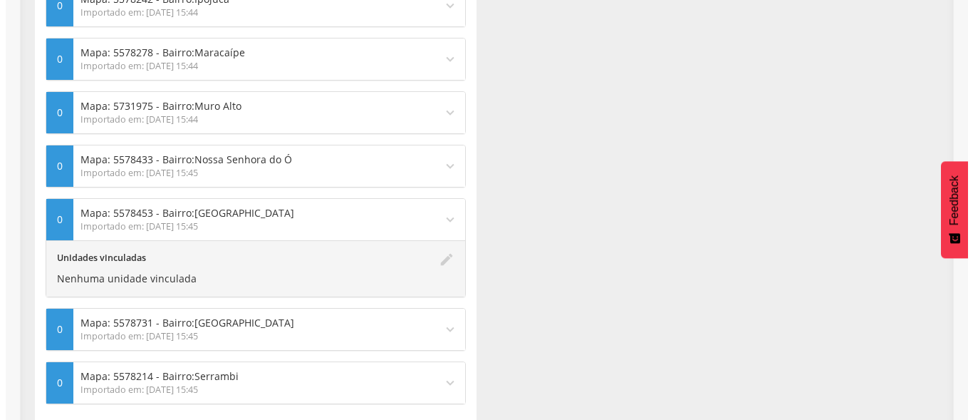
scroll to position [855, 0]
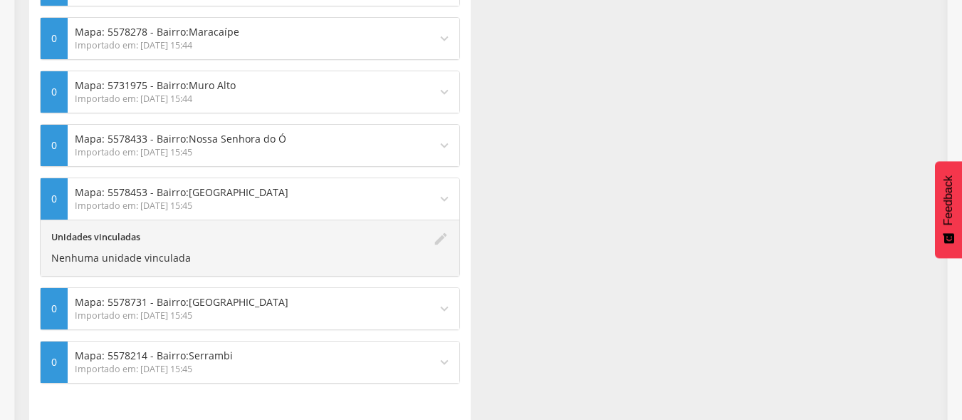
click at [112, 259] on div "Nenhuma unidade vinculada" at bounding box center [238, 258] width 375 height 14
click at [438, 239] on icon "edit" at bounding box center [441, 248] width 16 height 34
type input "**********"
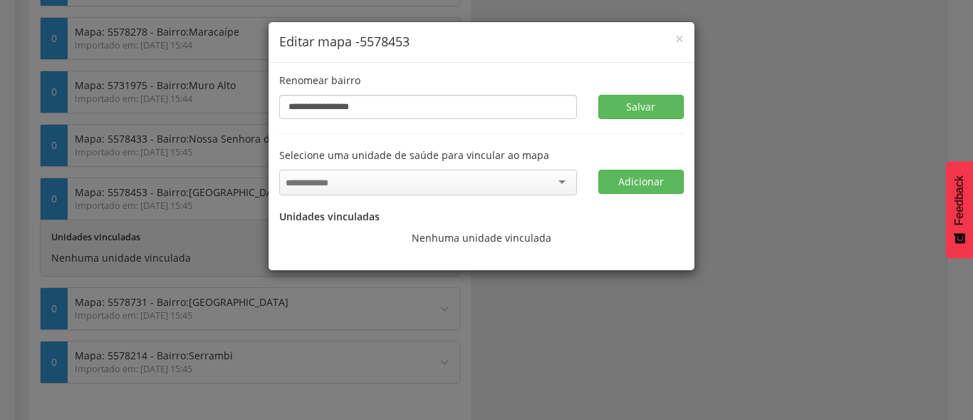
click at [327, 185] on input "select-one" at bounding box center [311, 183] width 51 height 13
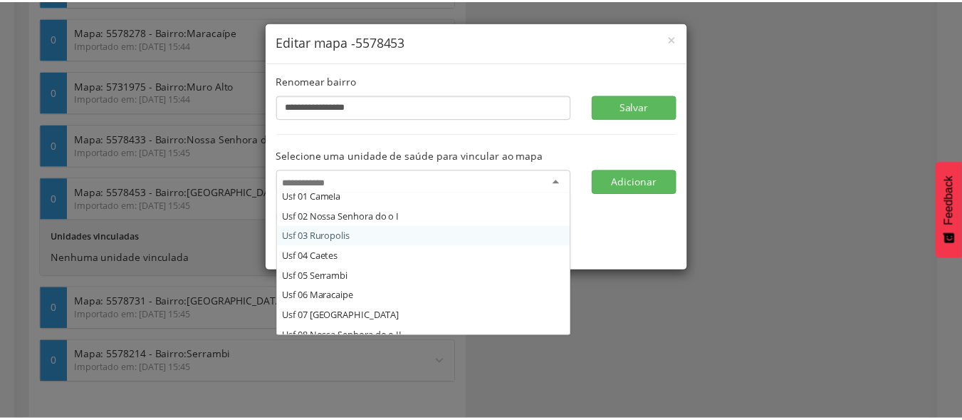
scroll to position [0, 0]
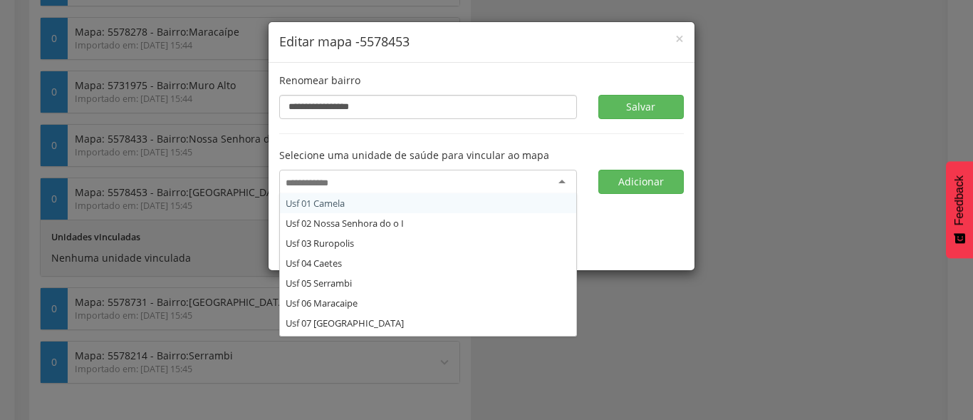
click at [816, 80] on div "**********" at bounding box center [486, 210] width 973 height 420
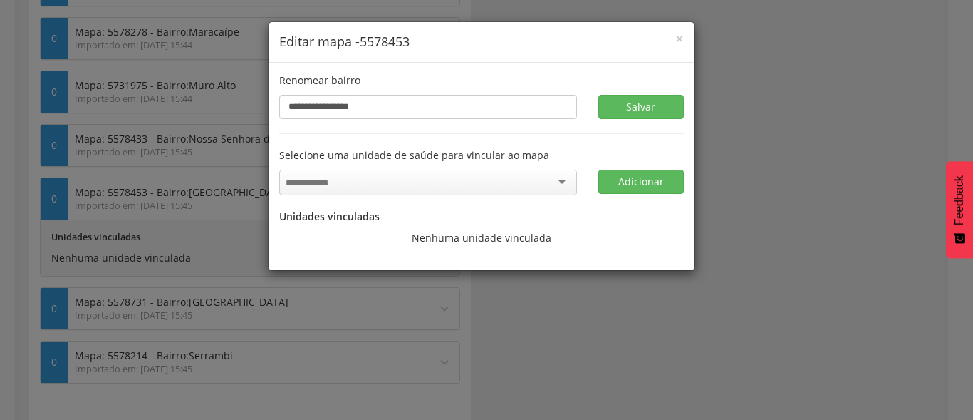
click at [816, 80] on div "**********" at bounding box center [486, 210] width 973 height 420
click at [850, 118] on div "**********" at bounding box center [486, 210] width 973 height 420
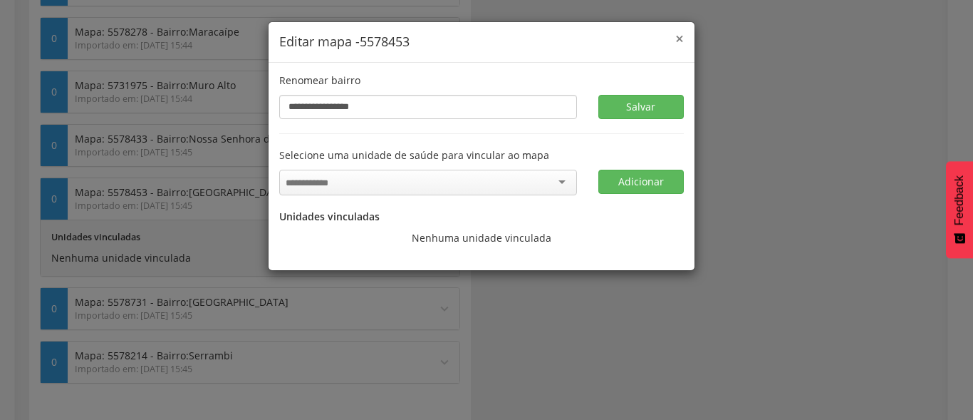
click at [680, 39] on span "×" at bounding box center [679, 38] width 9 height 20
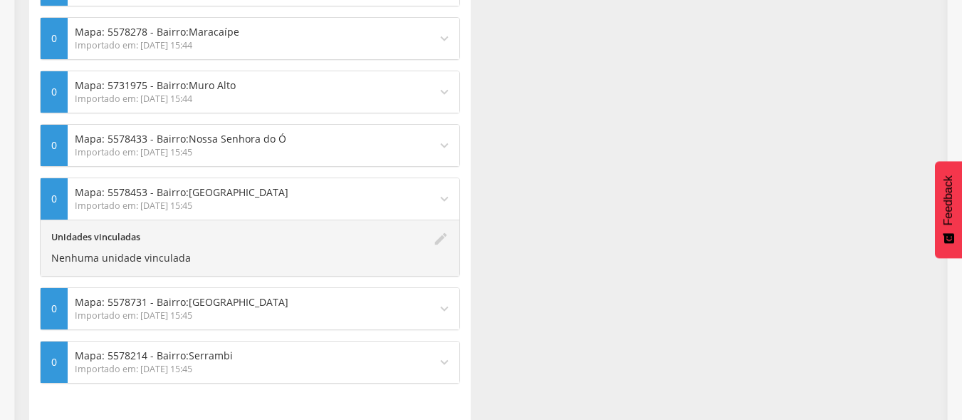
click at [747, 72] on div "Mapas de acompanhamento Gerencie os mapas e vincule às unidades de saúde  Unid…" at bounding box center [481, 19] width 925 height 1249
click at [599, 179] on div "Mapas de acompanhamento Gerencie os mapas e vincule às unidades de saúde  Unid…" at bounding box center [481, 19] width 925 height 1249
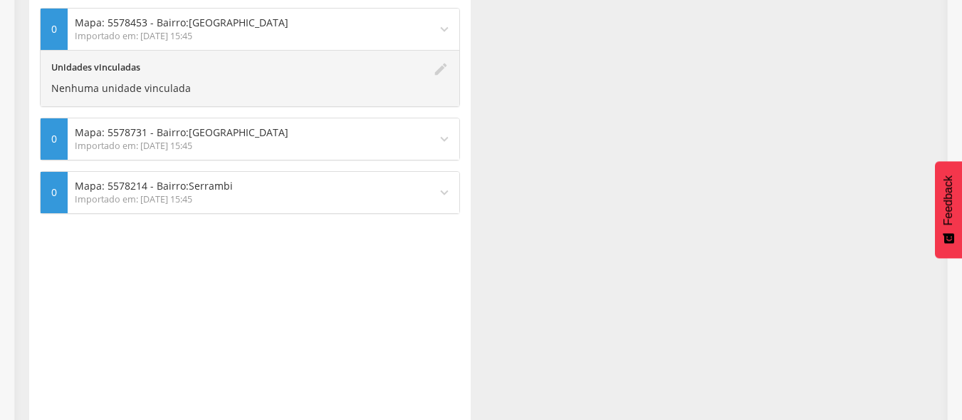
scroll to position [1024, 0]
drag, startPoint x: 450, startPoint y: 71, endPoint x: 439, endPoint y: 68, distance: 11.9
click at [449, 70] on div "Unidades vinculadas Nenhuma unidade vinculada edit" at bounding box center [250, 79] width 419 height 56
click at [439, 68] on icon "edit" at bounding box center [441, 79] width 16 height 34
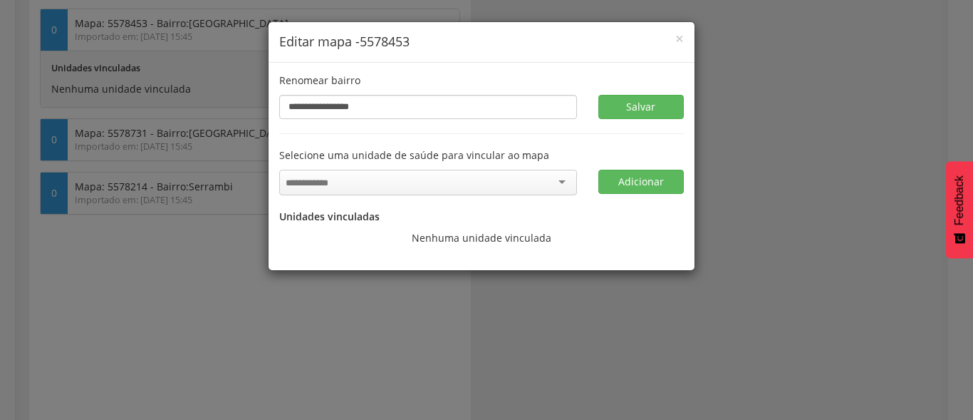
click at [868, 163] on div "**********" at bounding box center [486, 210] width 973 height 420
